Goal: Task Accomplishment & Management: Manage account settings

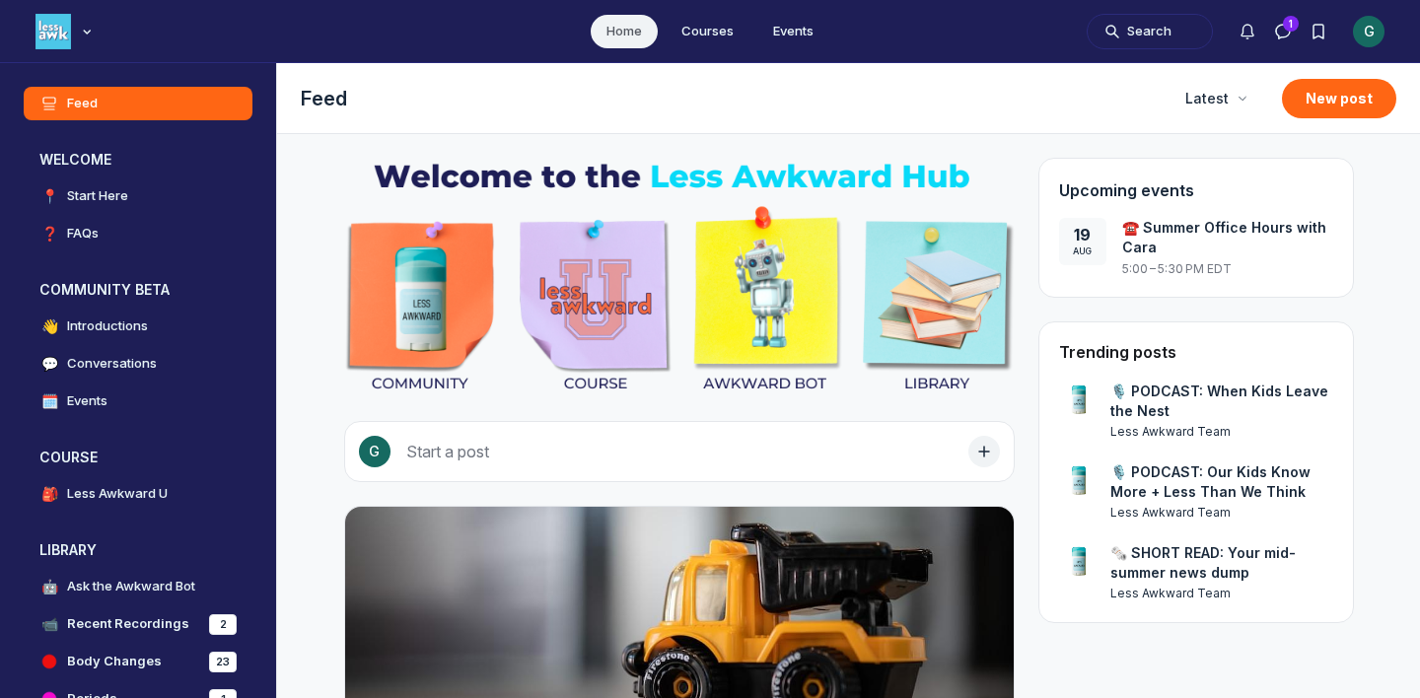
scroll to position [5353, 3777]
click at [1367, 37] on div "G" at bounding box center [1369, 32] width 32 height 32
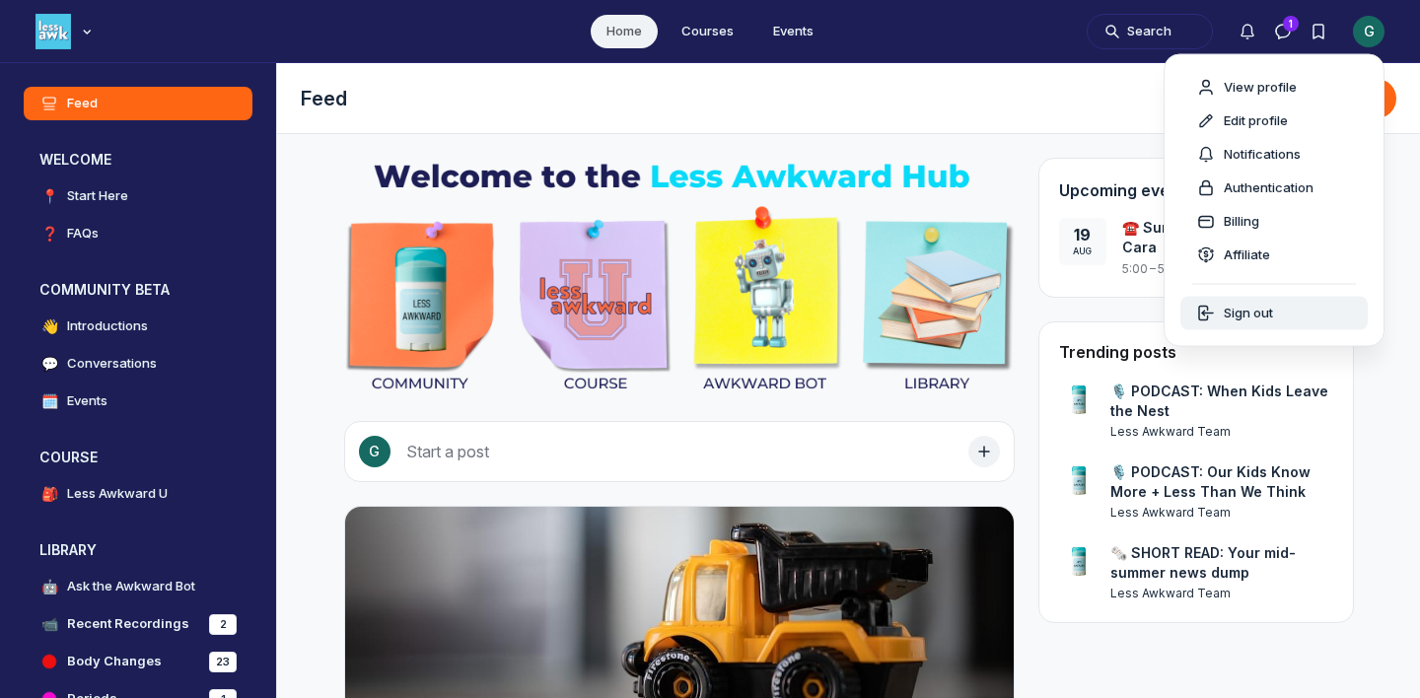
click at [1259, 312] on span "Sign out" at bounding box center [1248, 314] width 49 height 20
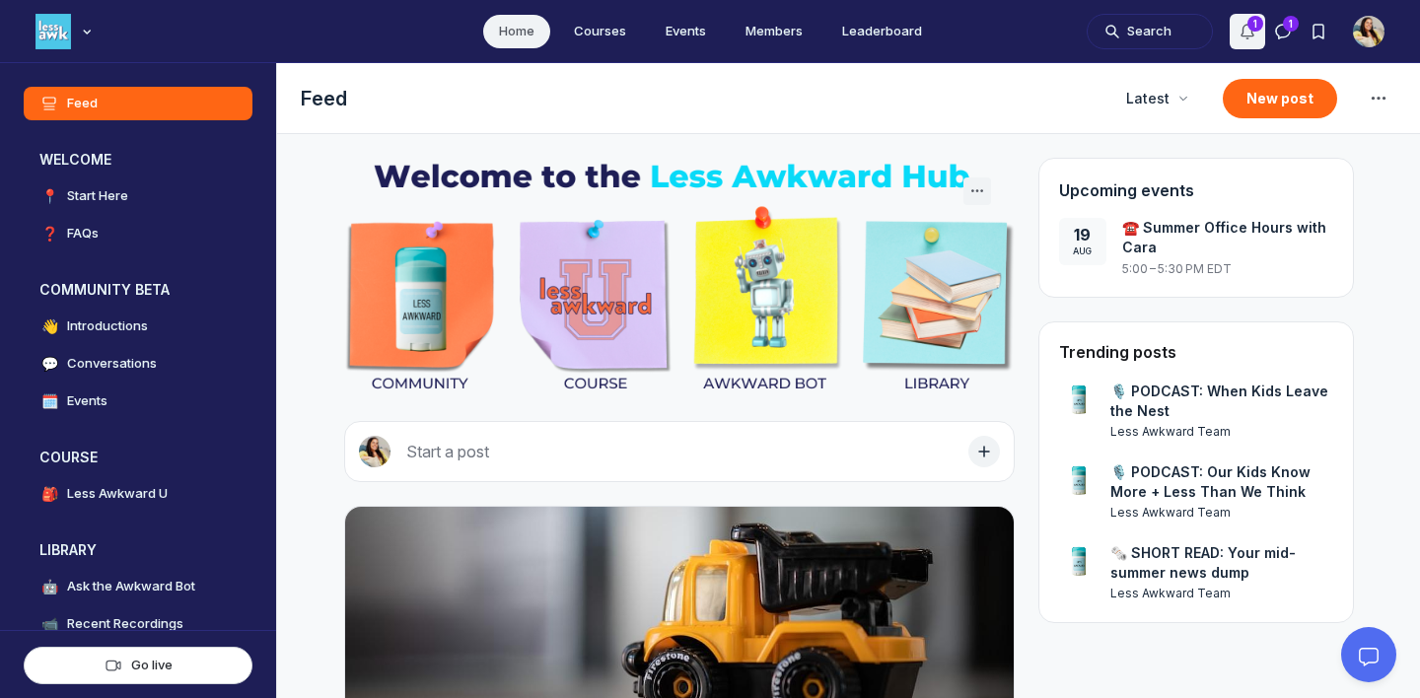
scroll to position [5043, 3777]
click at [1244, 38] on icon "Notifications" at bounding box center [1248, 32] width 20 height 20
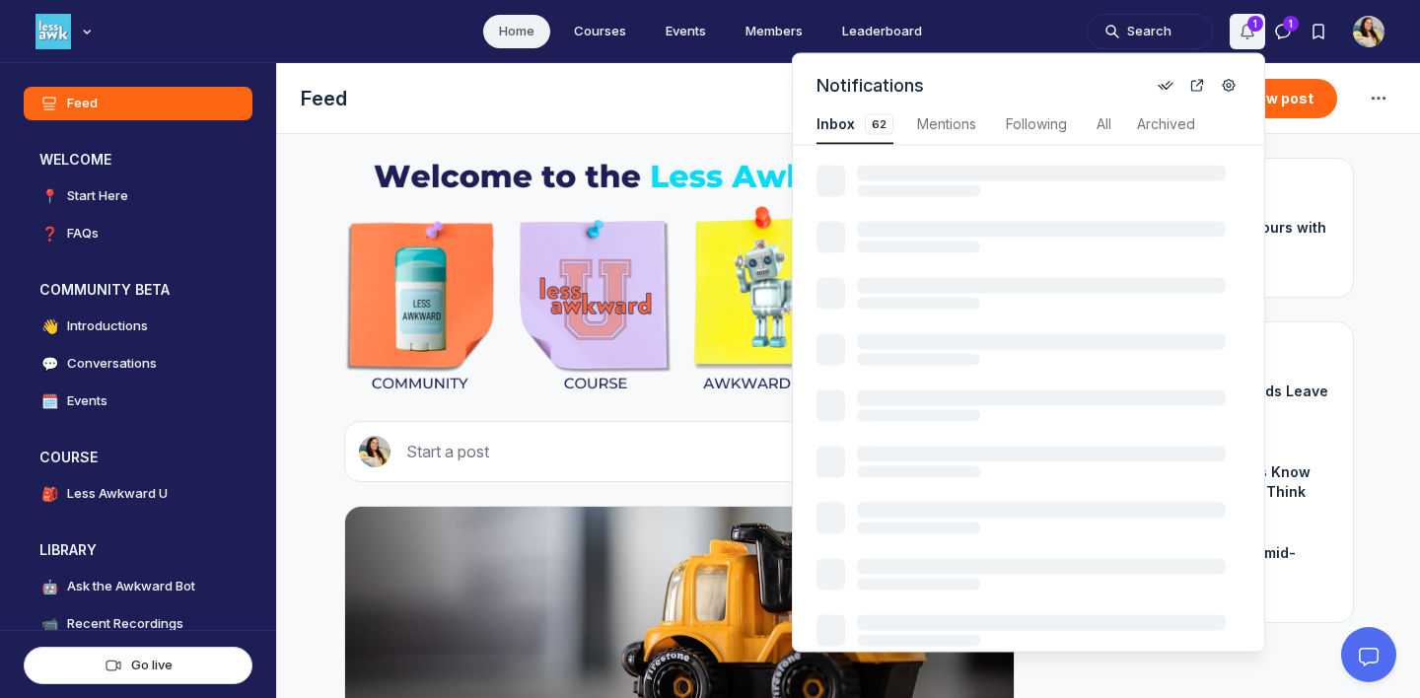
scroll to position [2669, 4209]
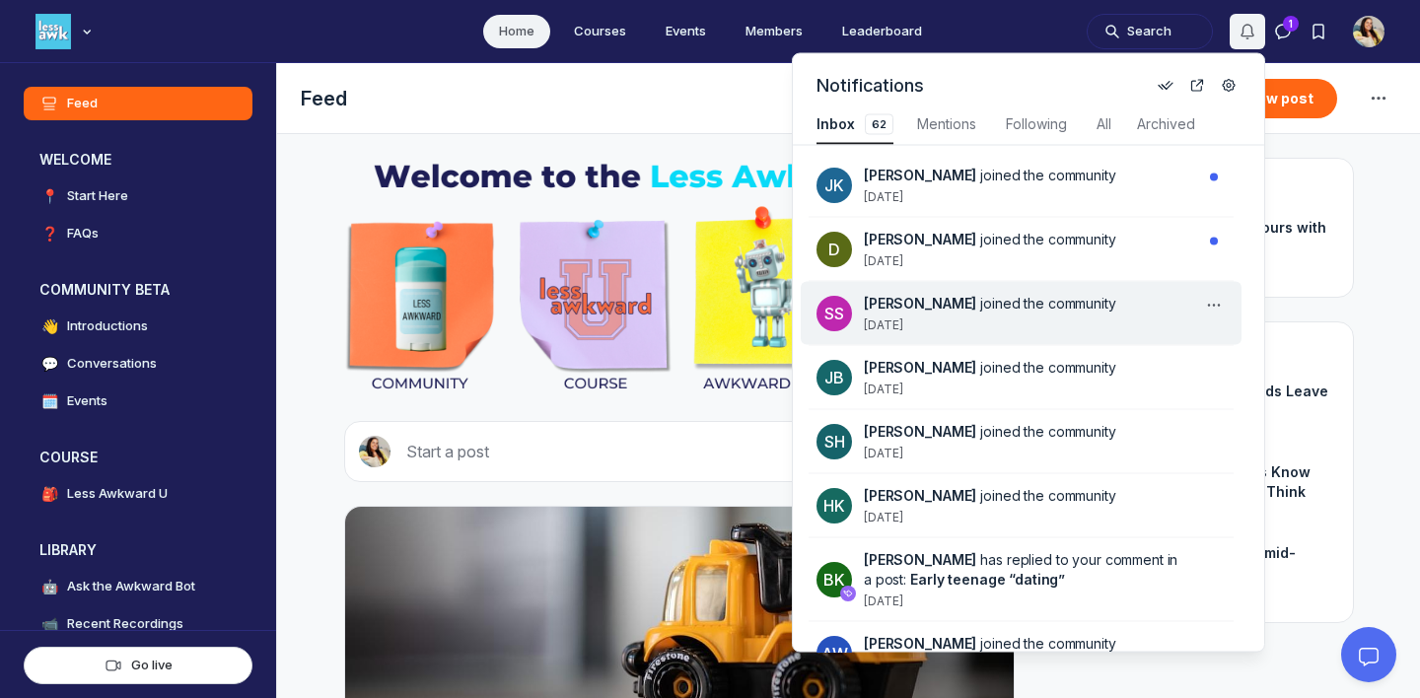
click at [1023, 294] on span "Sydney Sioch joined the community" at bounding box center [1025, 304] width 322 height 20
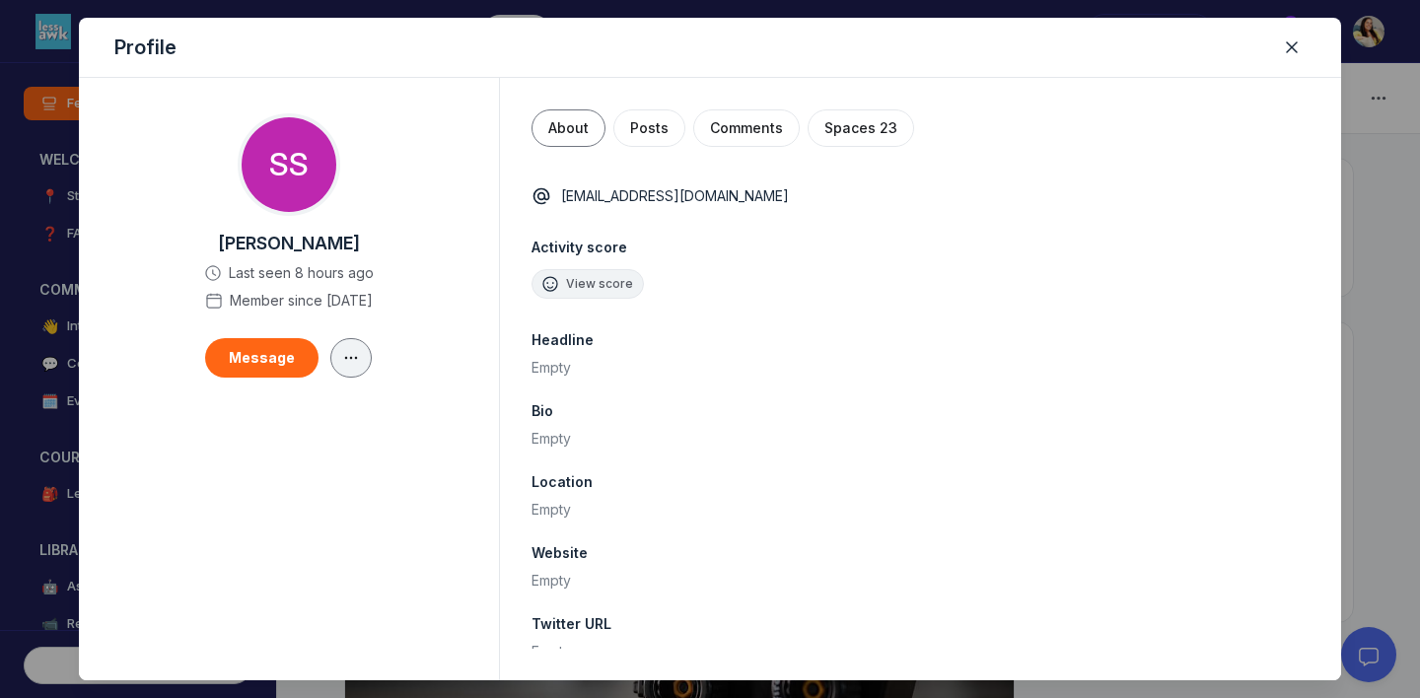
click at [351, 344] on button "button" at bounding box center [350, 357] width 41 height 39
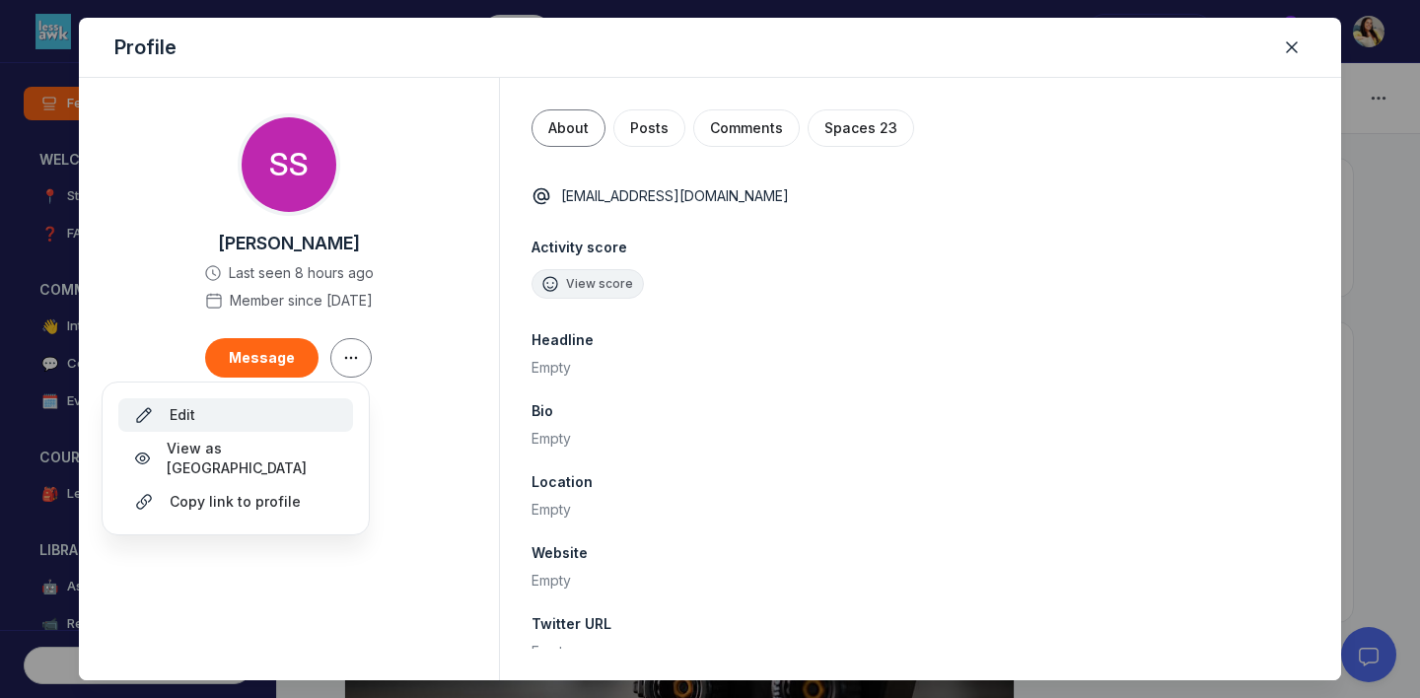
click at [304, 410] on div "Edit" at bounding box center [235, 415] width 203 height 20
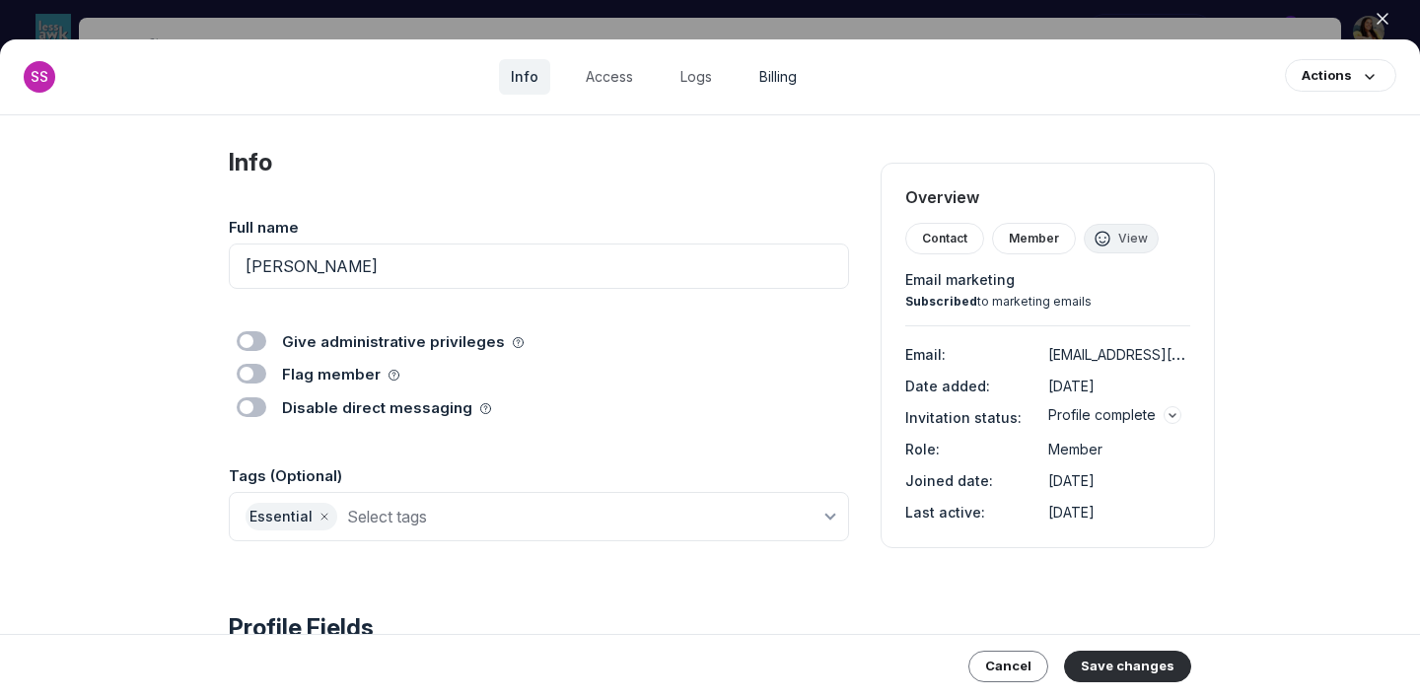
click at [783, 72] on link "Billing" at bounding box center [777, 76] width 61 height 35
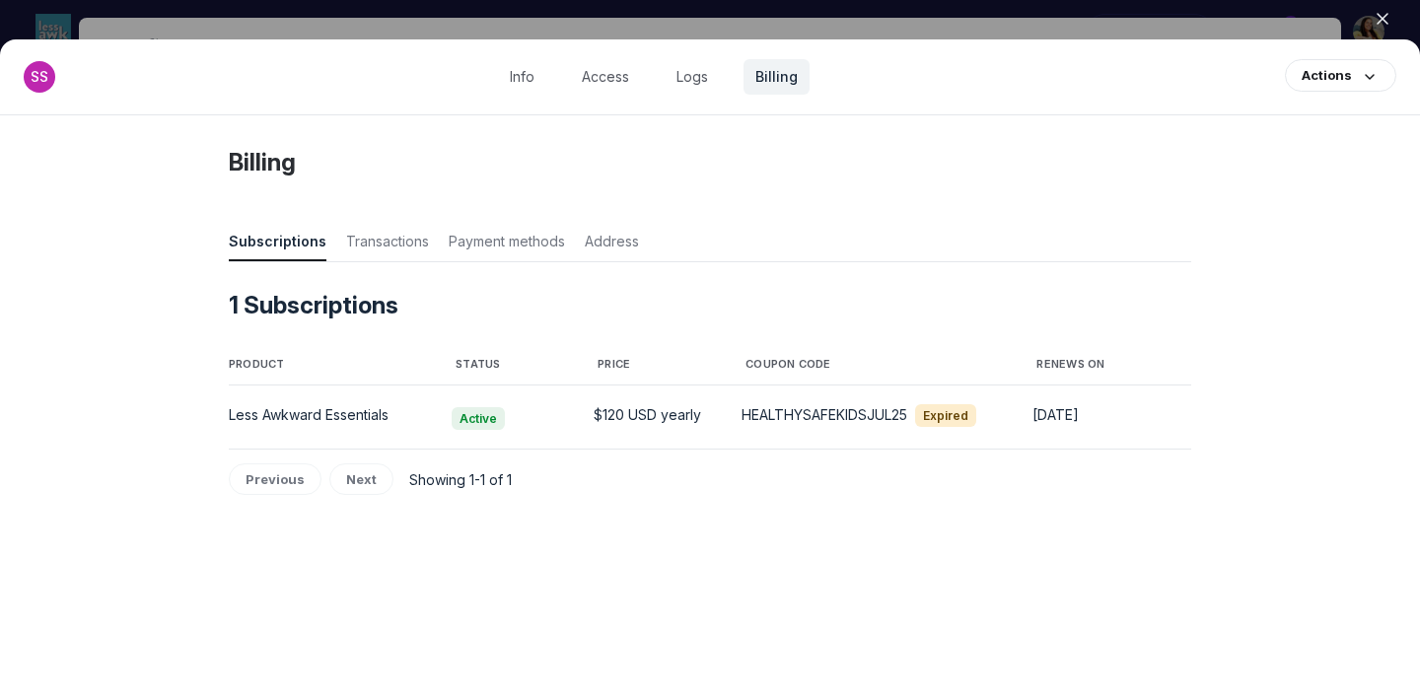
click at [921, 25] on div at bounding box center [710, 349] width 1420 height 698
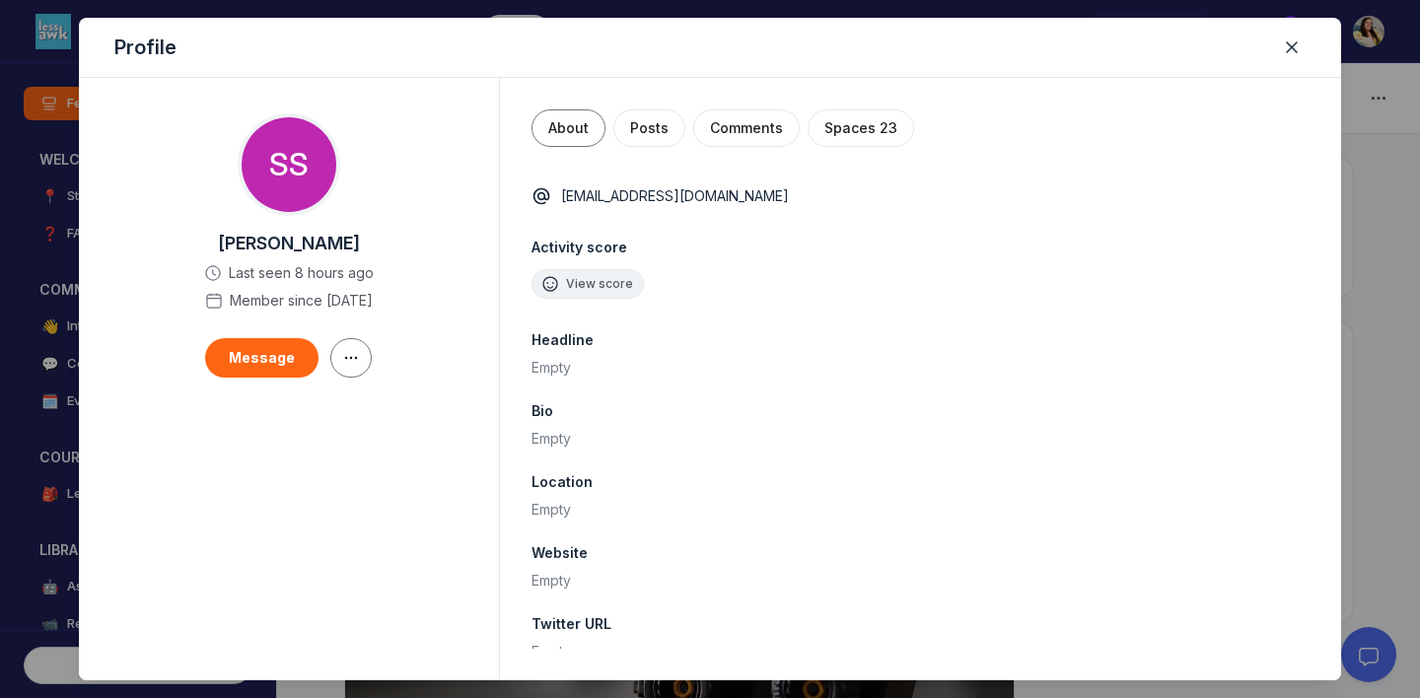
scroll to position [5043, 3777]
click at [1295, 43] on use "Close" at bounding box center [1292, 47] width 10 height 10
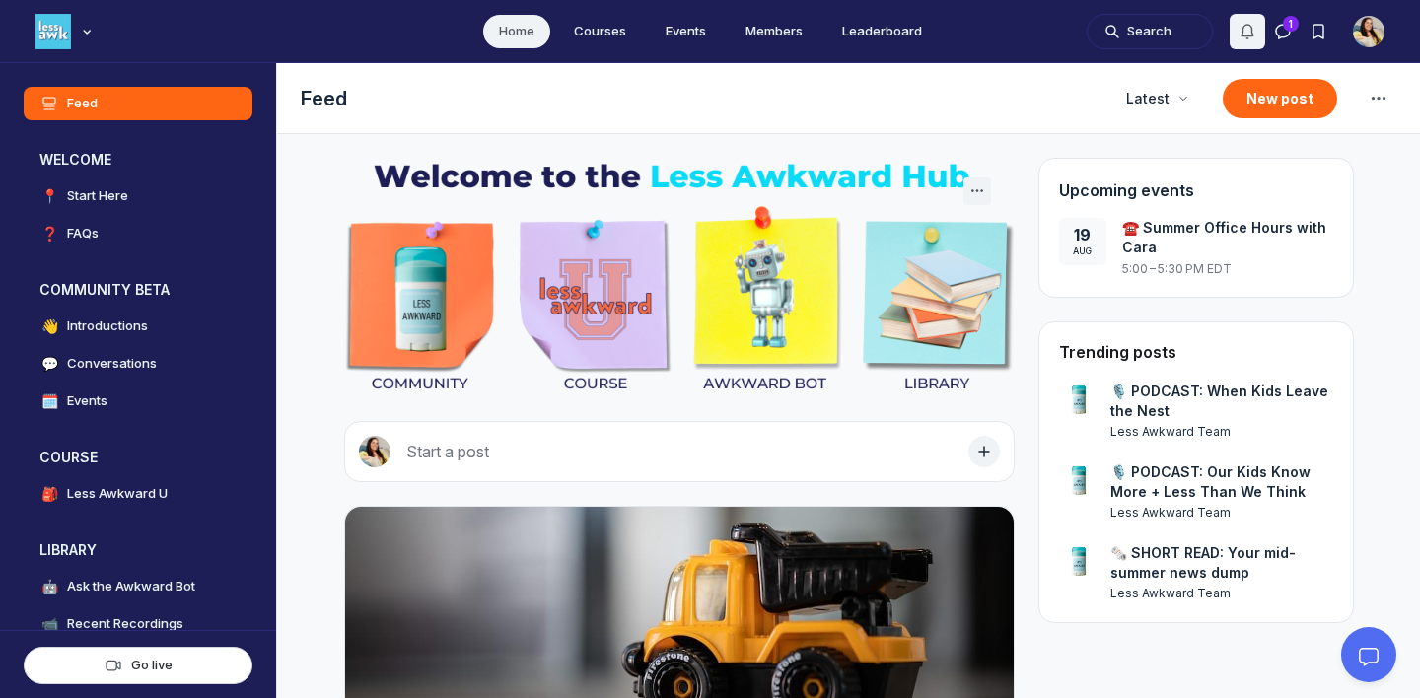
click at [1241, 31] on icon "Notifications" at bounding box center [1248, 32] width 20 height 20
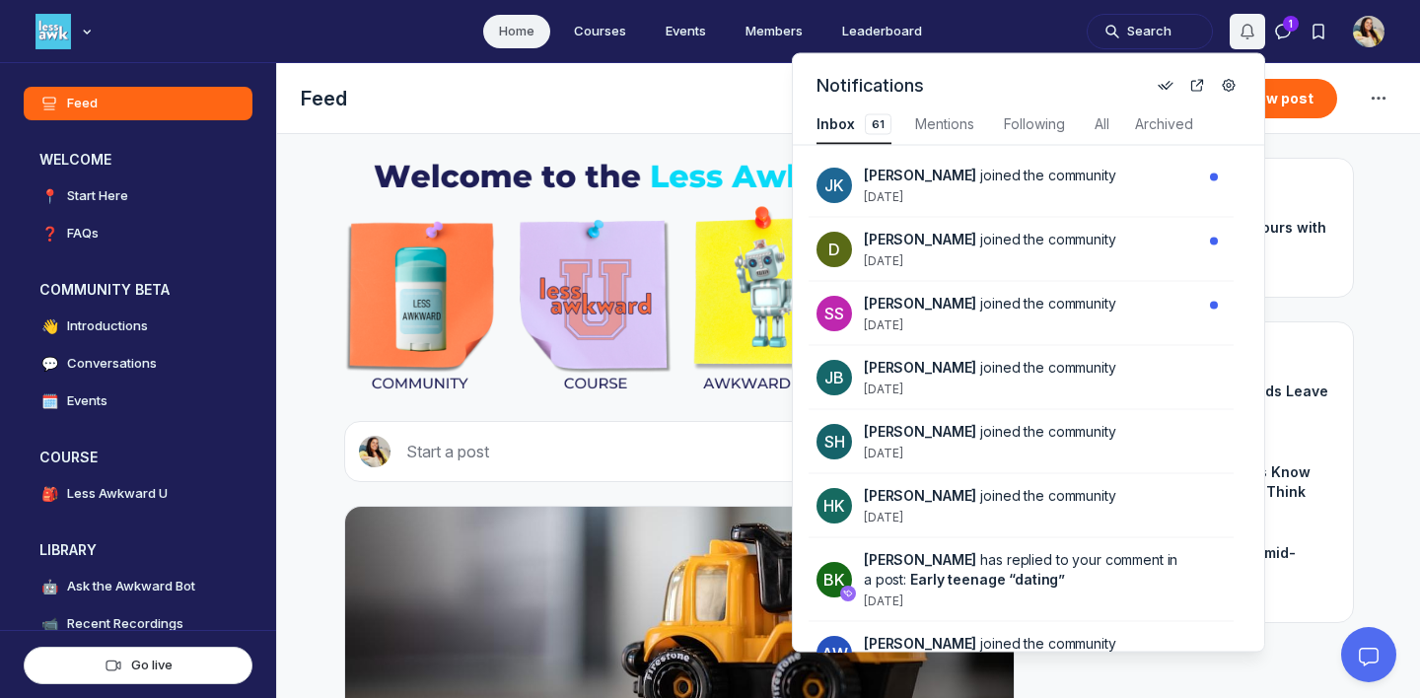
scroll to position [2669, 4200]
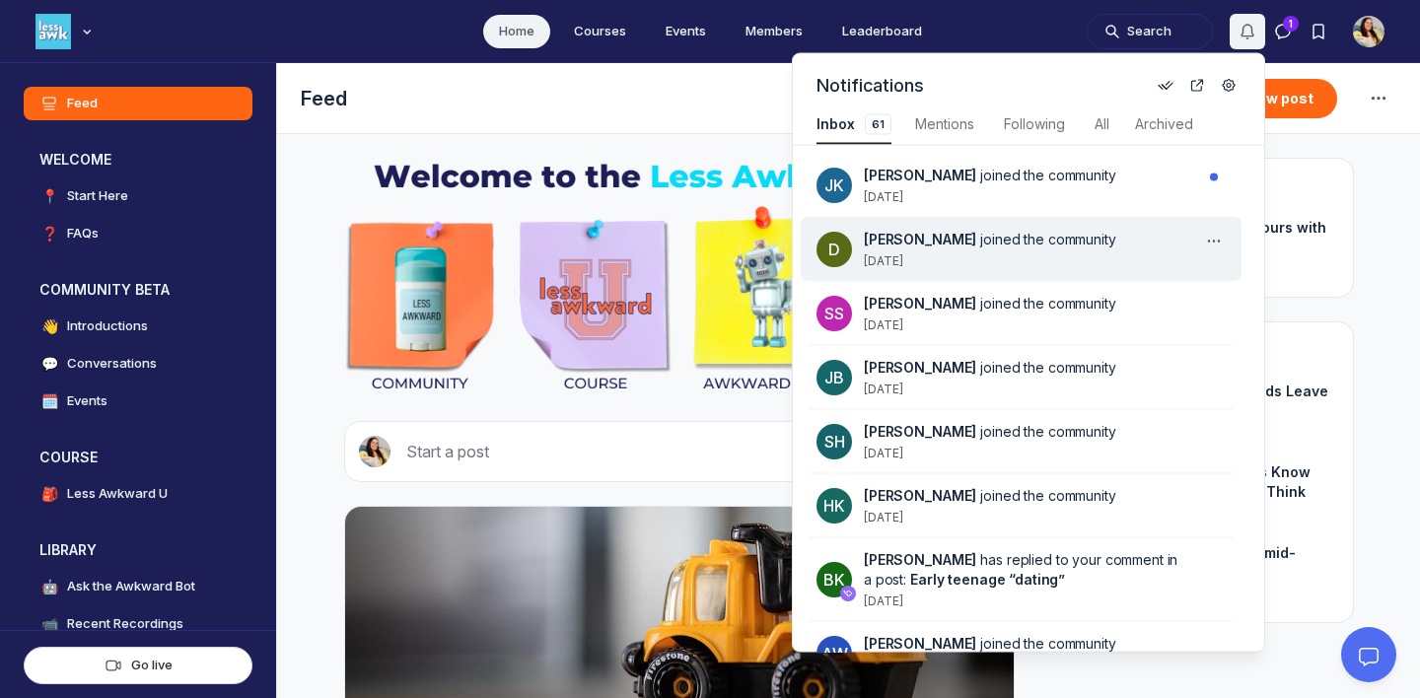
click at [1012, 274] on div "D Danielle joined the community 1 week ago" at bounding box center [1021, 249] width 441 height 63
click at [939, 264] on div "Danielle joined the community 1 week ago" at bounding box center [1033, 249] width 338 height 39
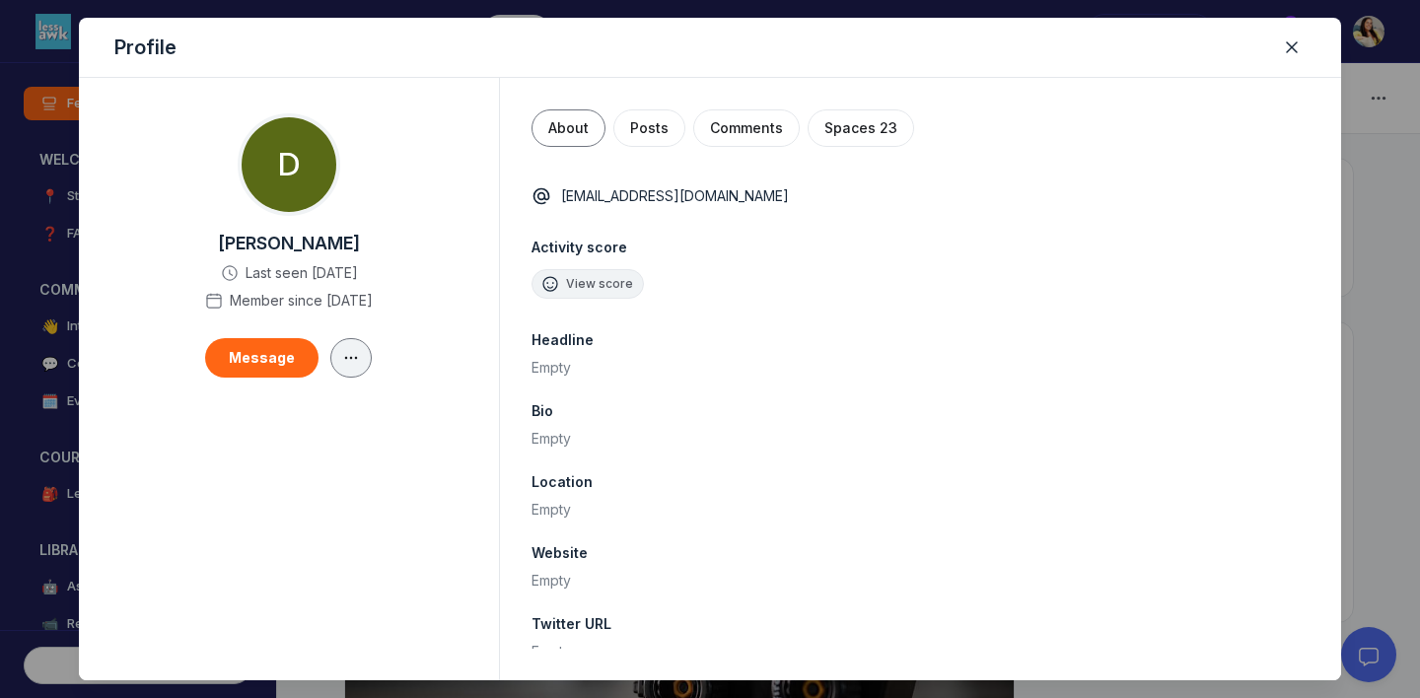
click at [345, 354] on icon "button" at bounding box center [351, 358] width 20 height 16
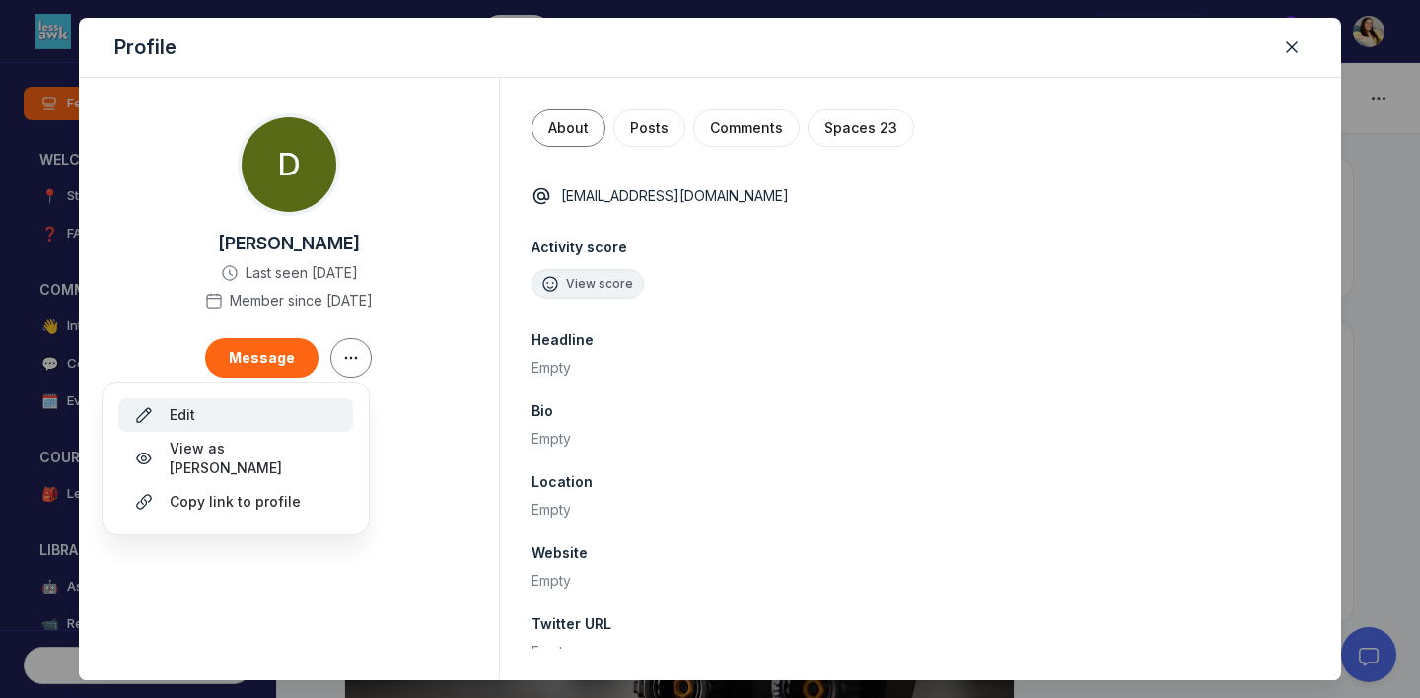
click at [311, 409] on div "Edit" at bounding box center [235, 415] width 203 height 20
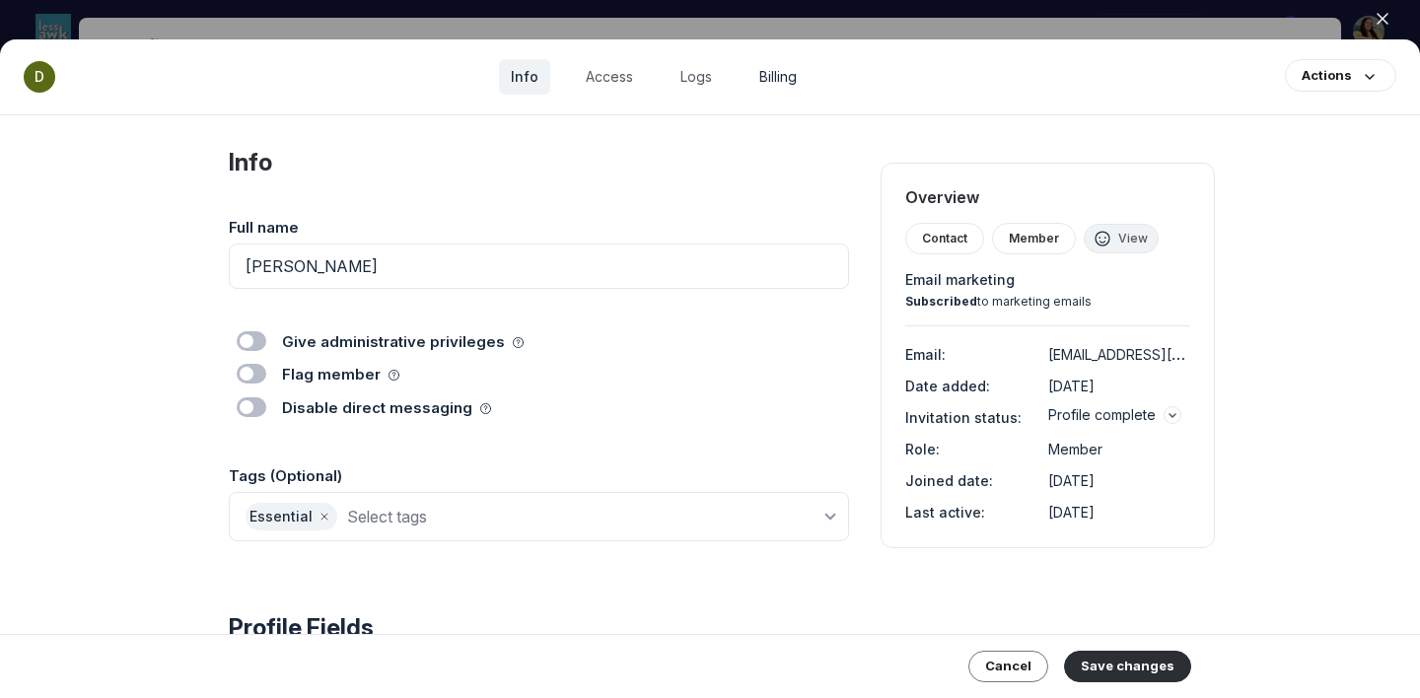
click at [775, 78] on link "Billing" at bounding box center [777, 76] width 61 height 35
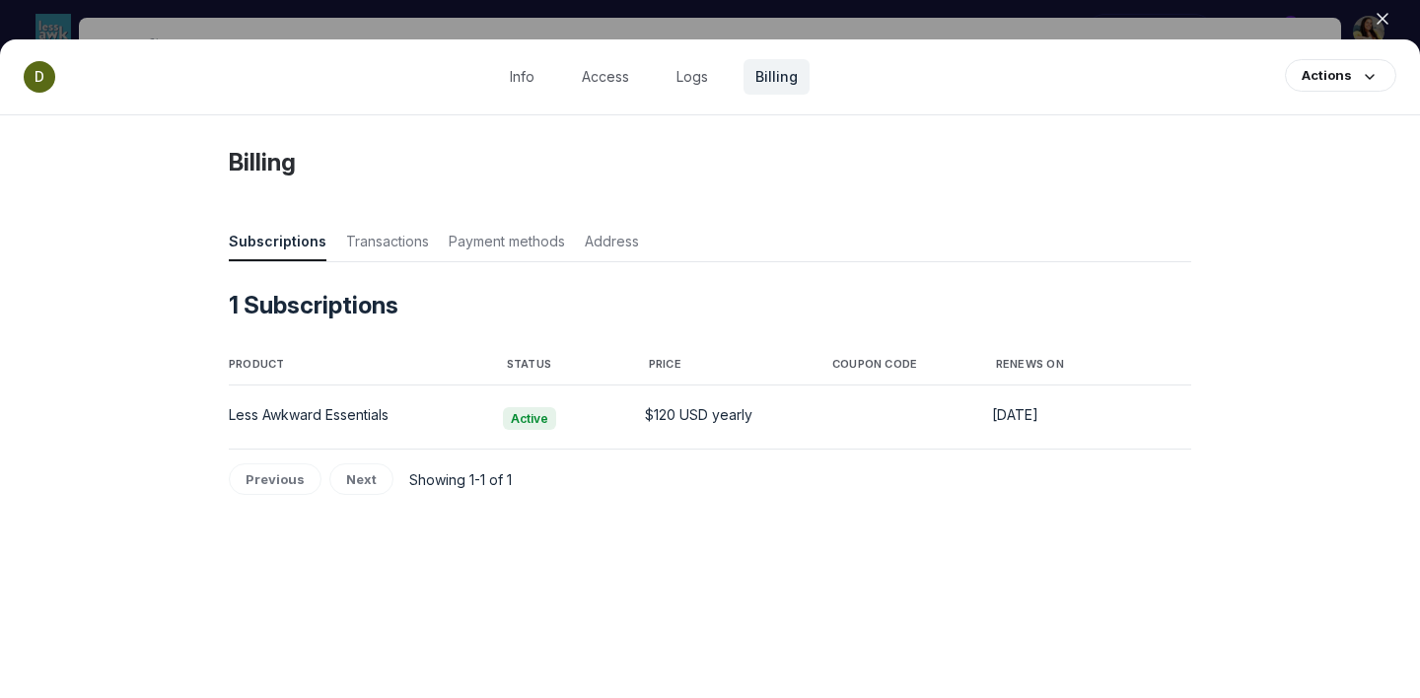
click at [869, 17] on div at bounding box center [710, 349] width 1420 height 698
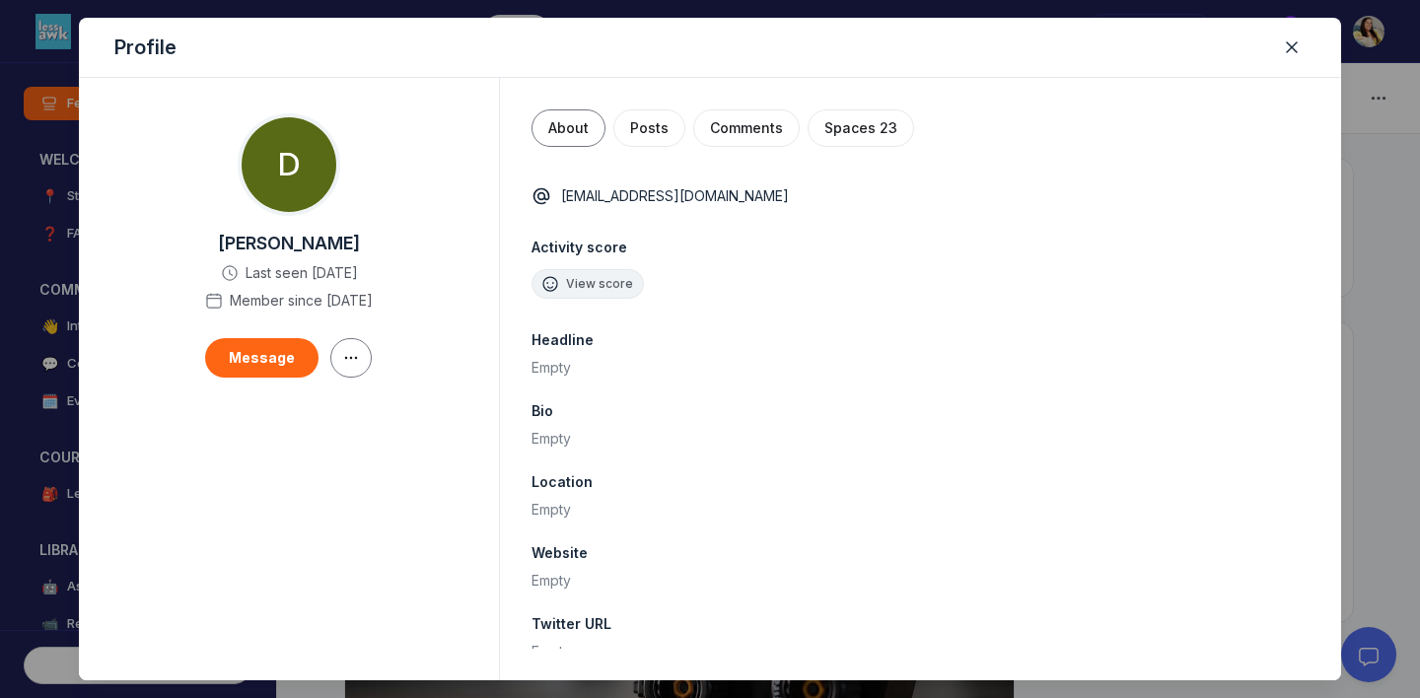
scroll to position [5043, 3777]
click at [1286, 53] on icon "Close" at bounding box center [1292, 47] width 20 height 20
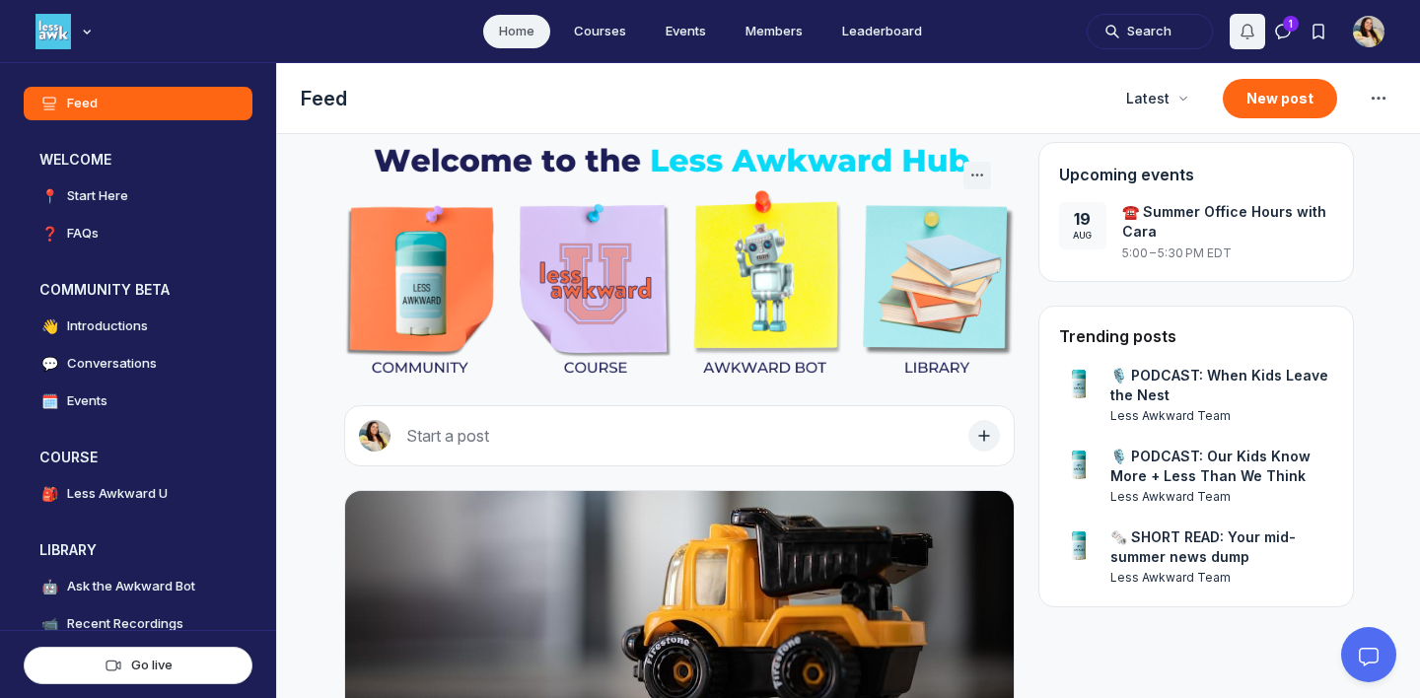
scroll to position [0, 0]
